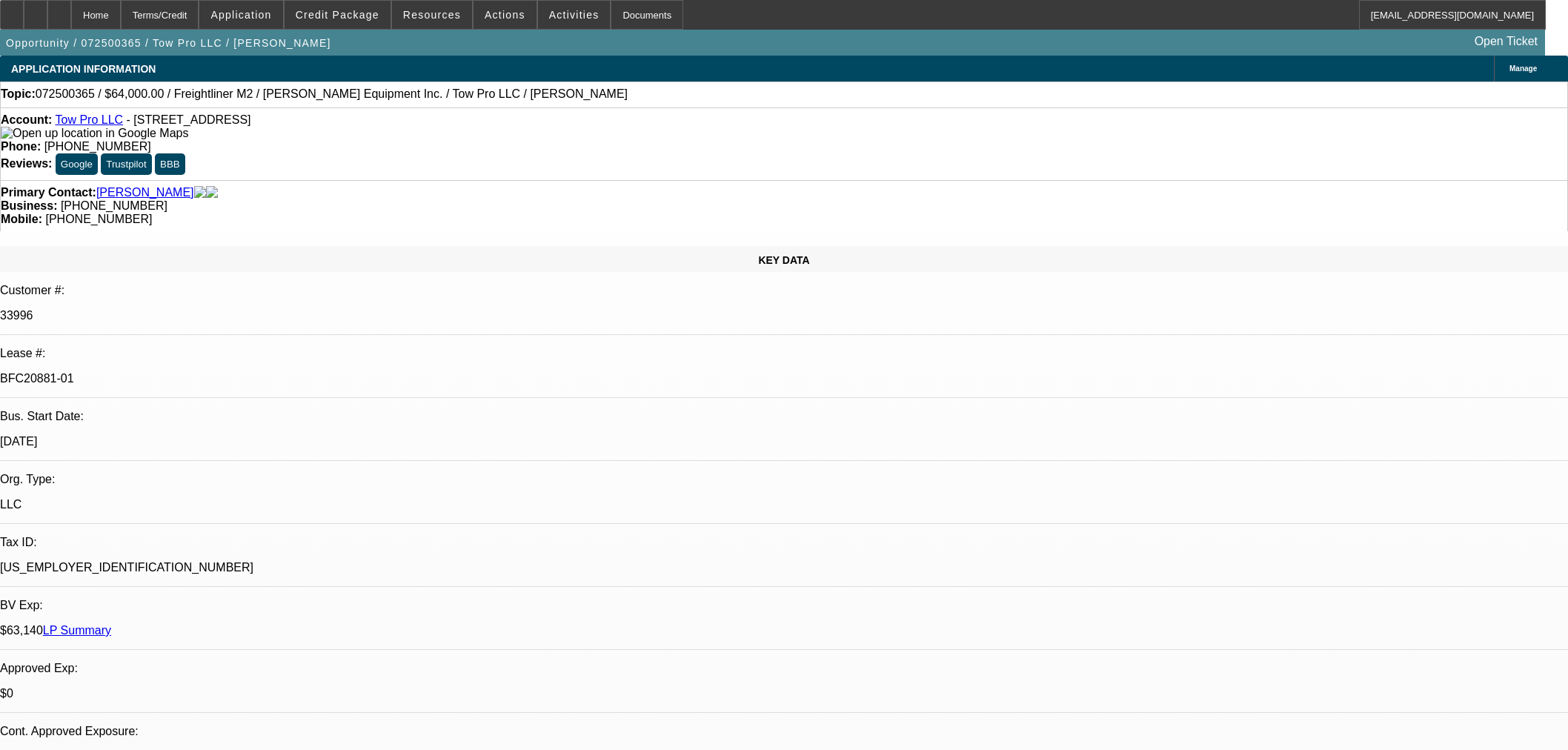
select select "0"
select select "2"
select select "0"
select select "6"
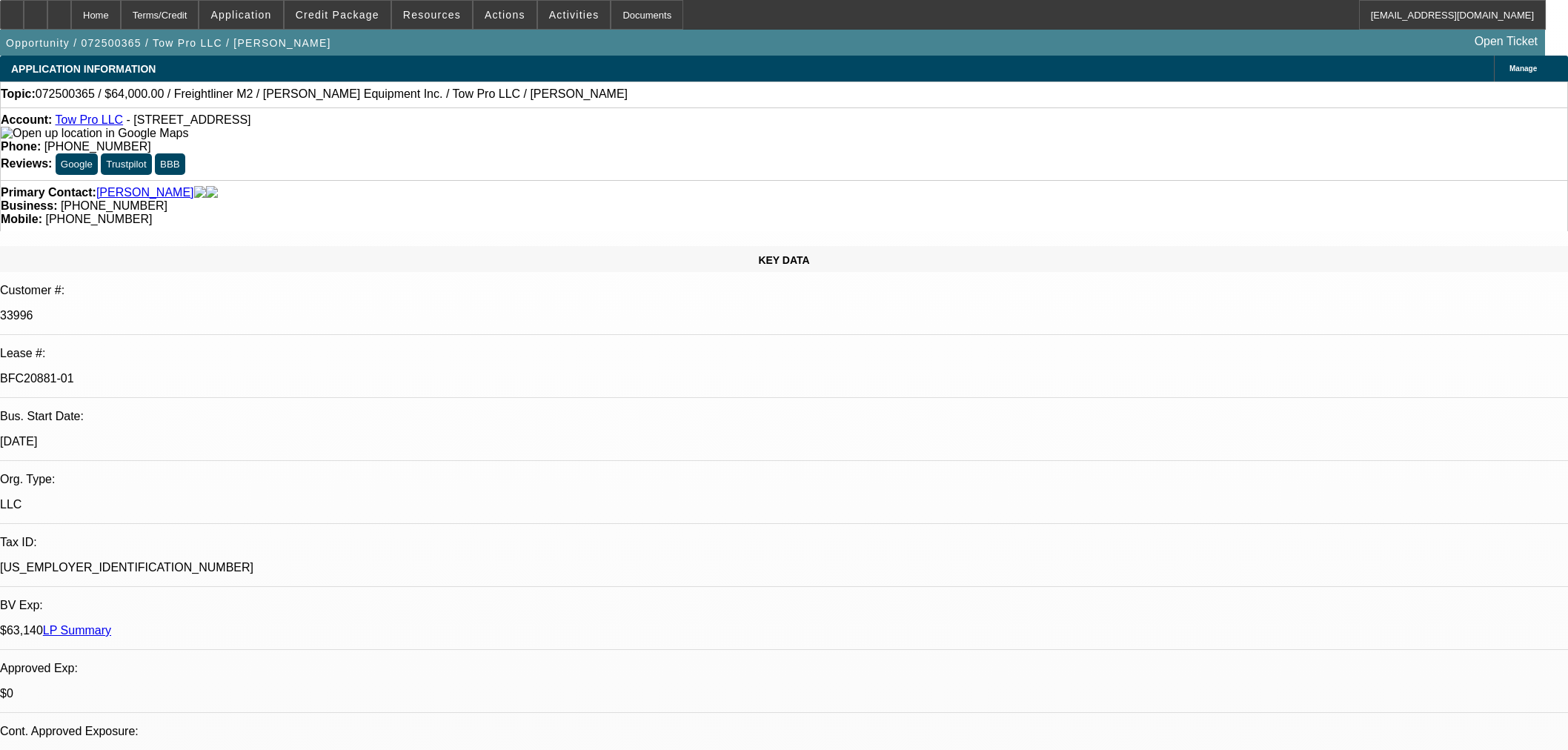
select select "0"
select select "2"
select select "0"
select select "6"
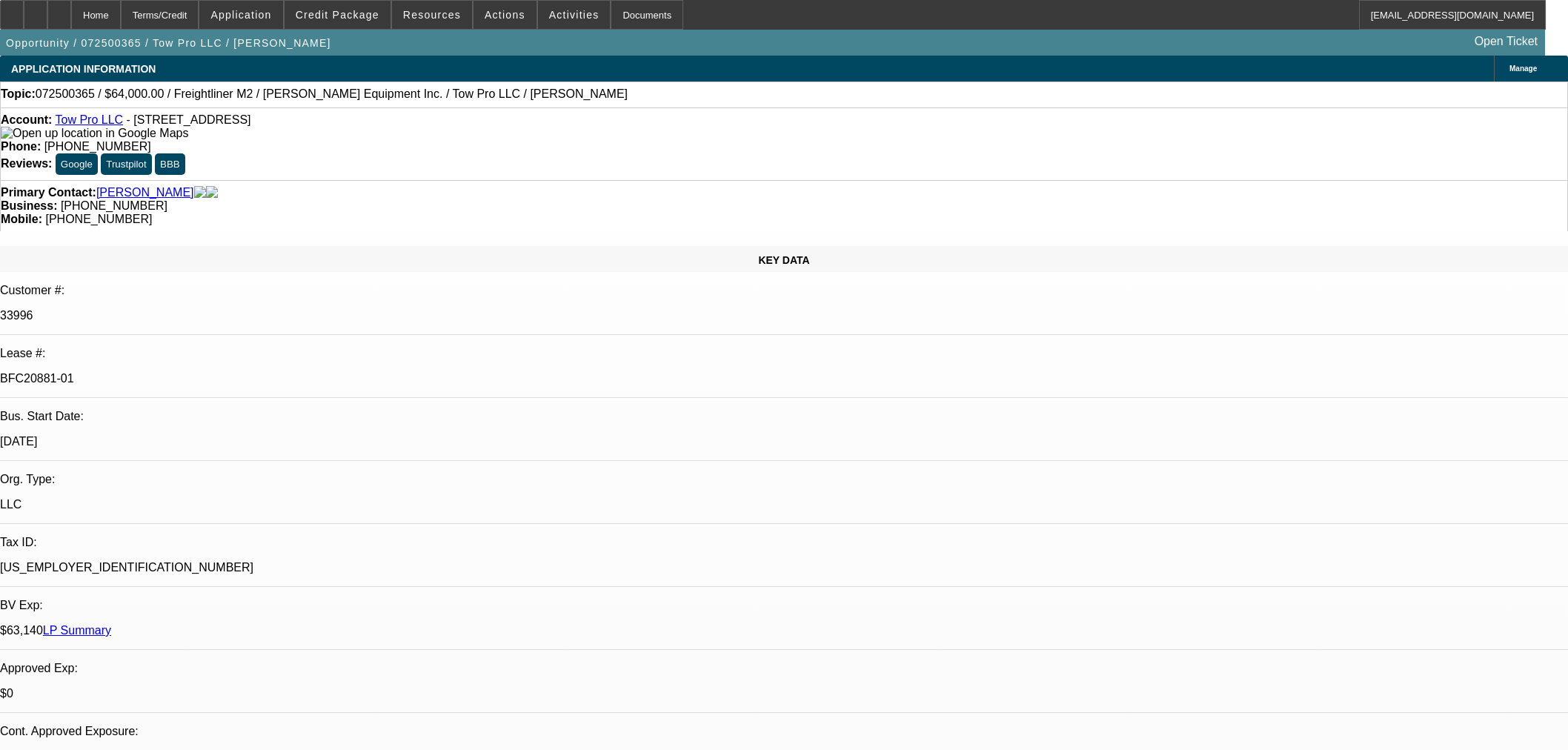
select select "0.15"
select select "2"
select select "0"
select select "6"
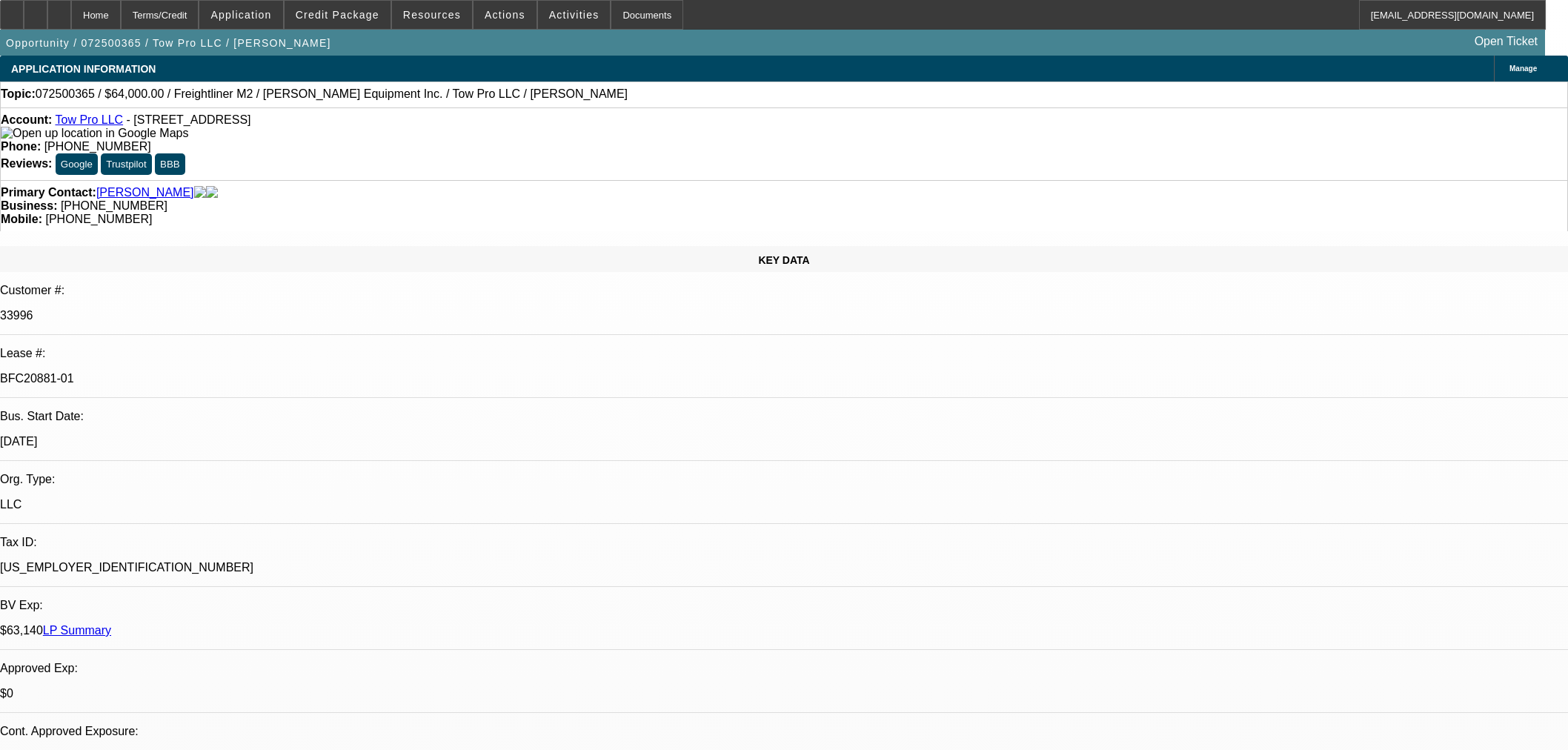
select select "0.15"
select select "2"
select select "0"
select select "6"
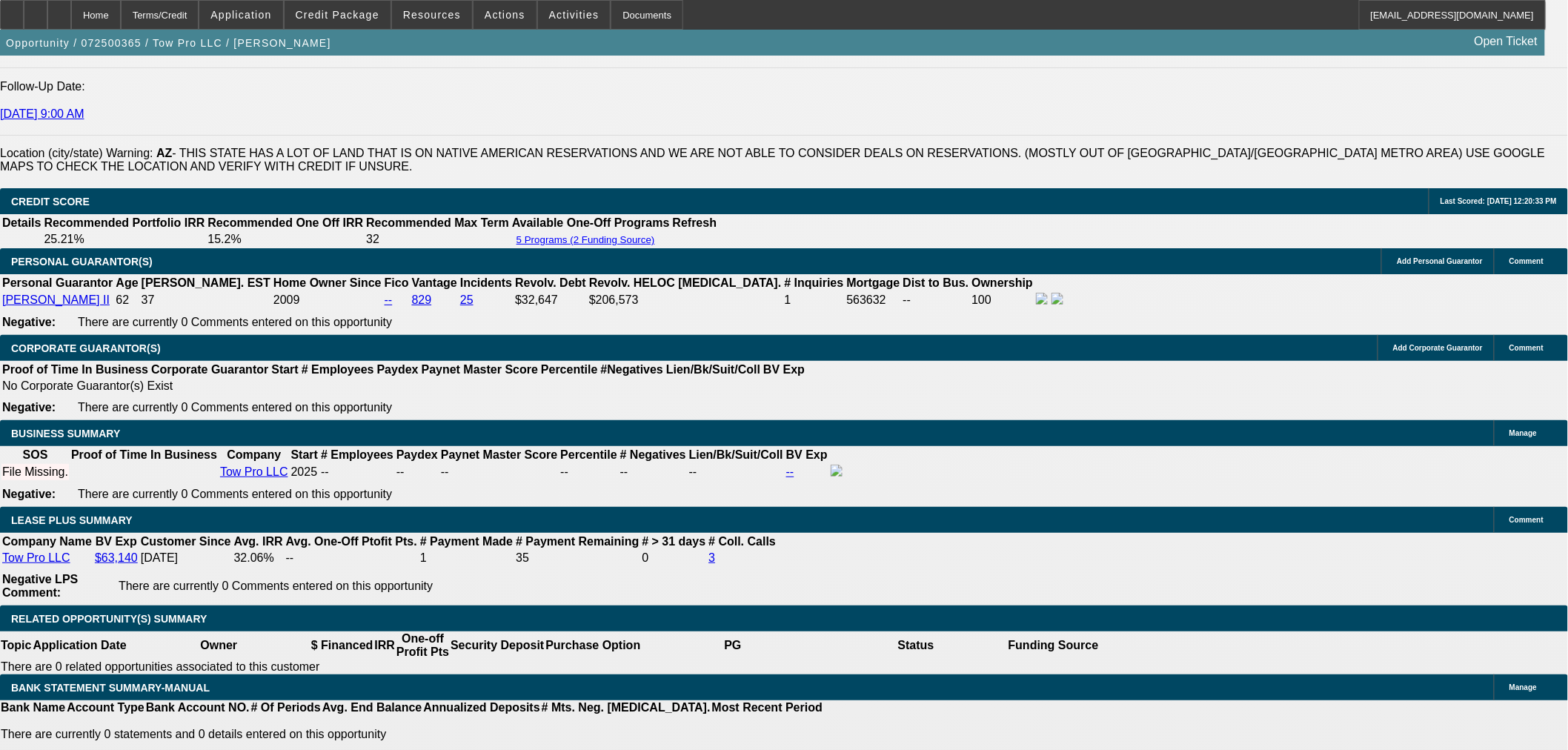
scroll to position [2332, 0]
